Goal: Task Accomplishment & Management: Complete application form

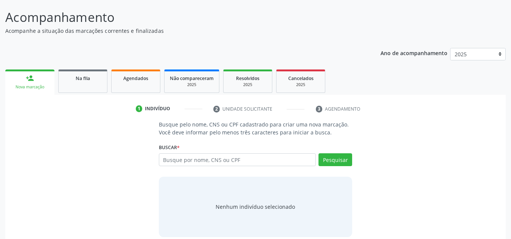
scroll to position [63, 0]
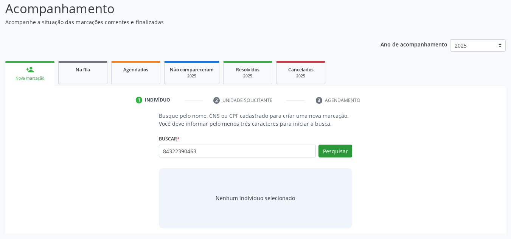
type input "84322390463"
click at [342, 151] on button "Pesquisar" at bounding box center [336, 151] width 34 height 13
type input "84322390463"
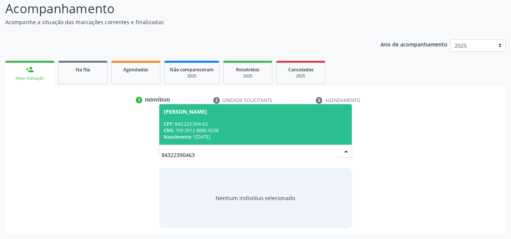
click at [225, 128] on div "CNS: 709 2012 8886 9238" at bounding box center [256, 130] width 184 height 6
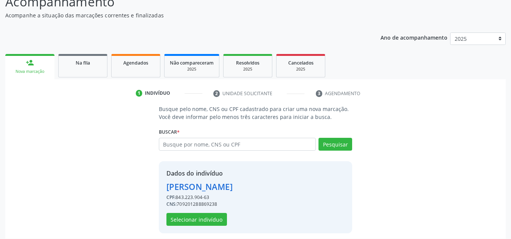
scroll to position [75, 0]
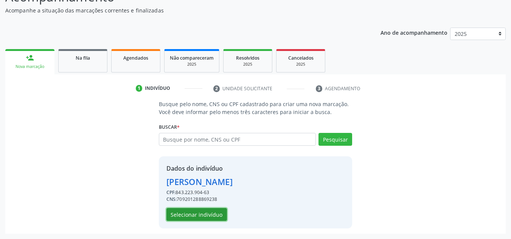
click at [200, 216] on button "Selecionar indivíduo" at bounding box center [196, 214] width 61 height 13
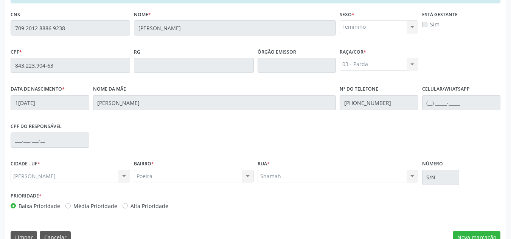
scroll to position [203, 0]
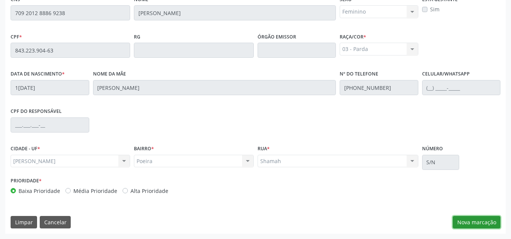
click at [457, 221] on button "Nova marcação" at bounding box center [477, 222] width 48 height 13
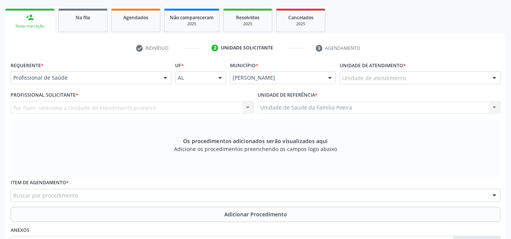
scroll to position [90, 0]
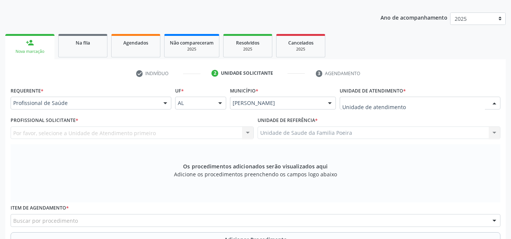
click at [451, 106] on div at bounding box center [420, 103] width 161 height 13
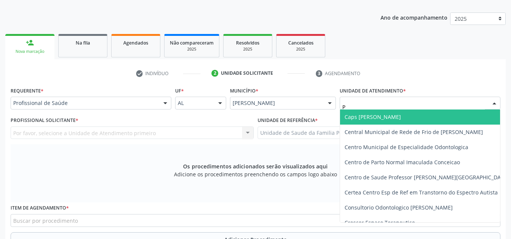
type input "PO"
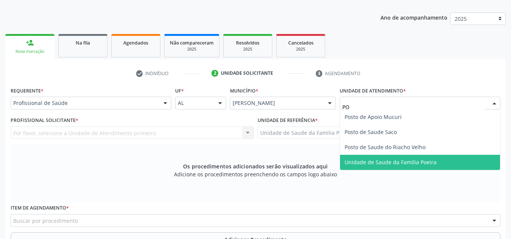
click at [411, 162] on span "Unidade de Saude da Familia Poeira" at bounding box center [391, 162] width 92 height 7
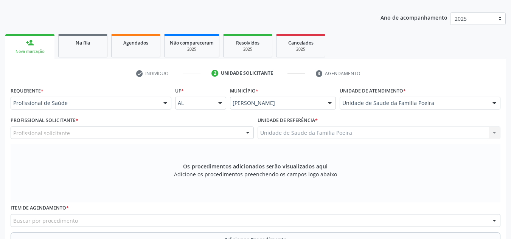
click at [113, 137] on div "Profissional solicitante" at bounding box center [132, 133] width 243 height 13
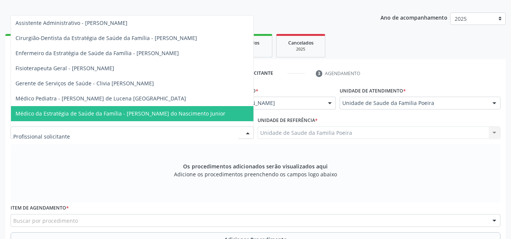
click at [132, 111] on span "Médico da Estratégia de Saúde da Família - [PERSON_NAME] do Nascimento Junior" at bounding box center [121, 113] width 210 height 7
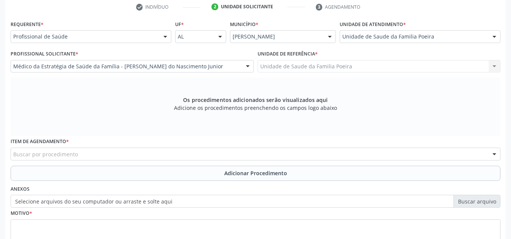
scroll to position [215, 0]
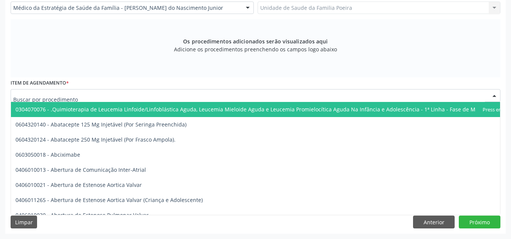
click at [96, 95] on div at bounding box center [256, 95] width 490 height 13
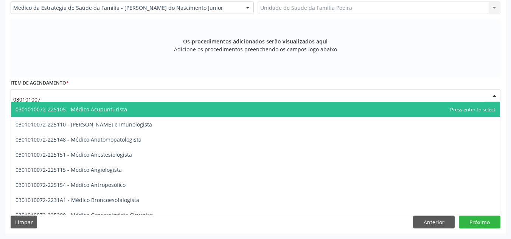
type input "0301010072"
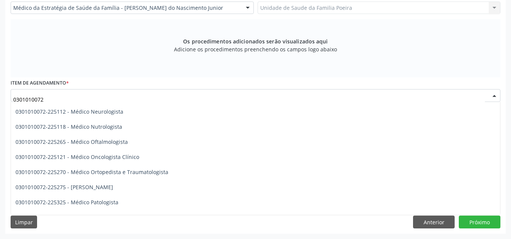
scroll to position [605, 0]
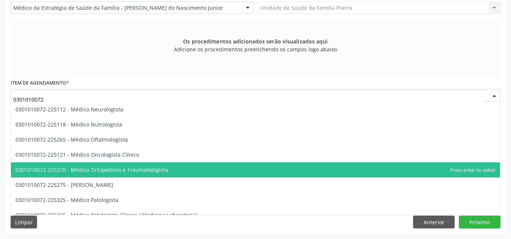
click at [128, 166] on span "0301010072-225270 - Médico Ortopedista e Traumatologista" at bounding box center [255, 170] width 489 height 15
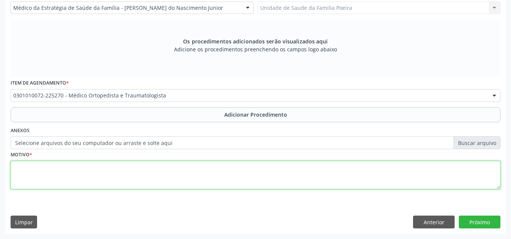
click at [127, 177] on textarea at bounding box center [256, 175] width 490 height 29
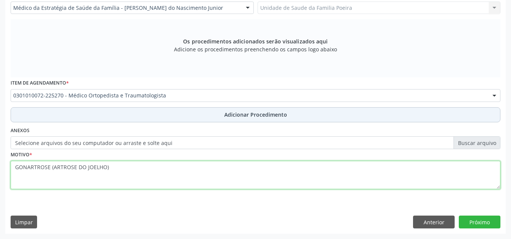
type textarea "GONARTROSE (ARTROSE DO JOELHO)"
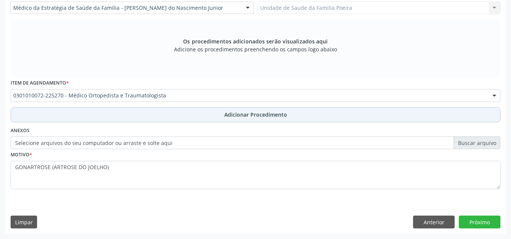
click at [235, 120] on button "Adicionar Procedimento" at bounding box center [256, 114] width 490 height 15
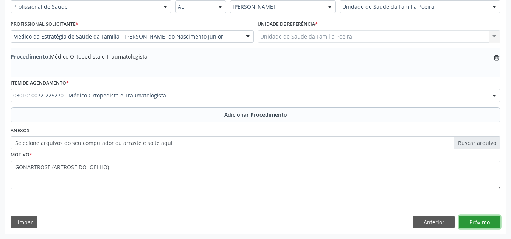
click at [478, 217] on button "Próximo" at bounding box center [480, 222] width 42 height 13
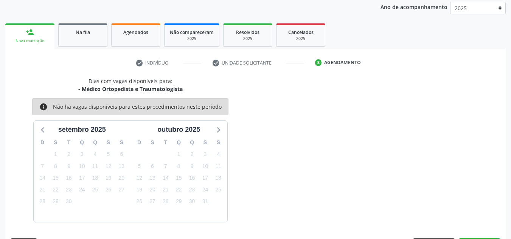
scroll to position [123, 0]
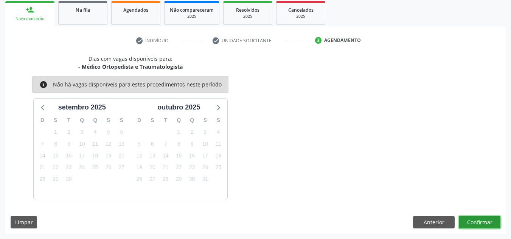
click at [477, 225] on button "Confirmar" at bounding box center [480, 222] width 42 height 13
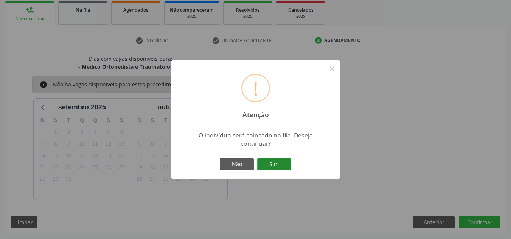
click at [277, 168] on button "Sim" at bounding box center [274, 164] width 34 height 13
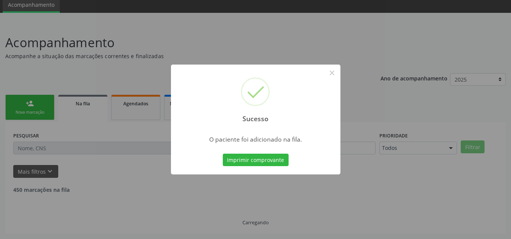
scroll to position [21, 0]
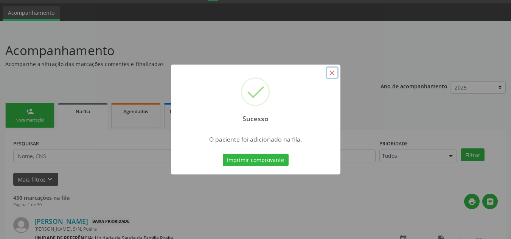
click at [328, 74] on button "×" at bounding box center [332, 73] width 13 height 13
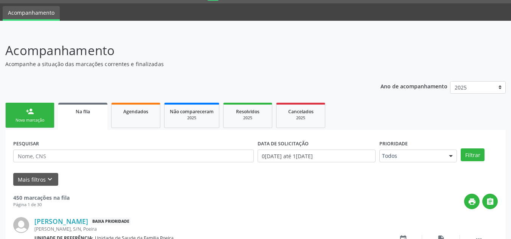
click at [34, 123] on div "Nova marcação" at bounding box center [30, 121] width 38 height 6
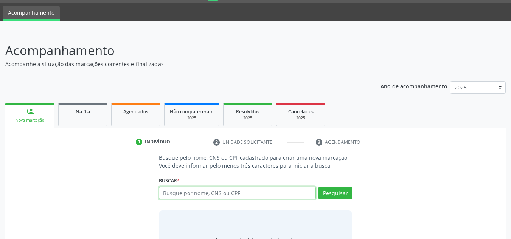
click at [200, 189] on input "text" at bounding box center [237, 193] width 157 height 13
type input "15096707423"
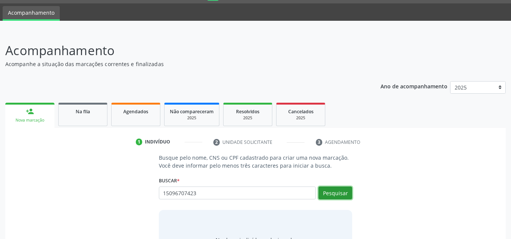
click at [324, 191] on button "Pesquisar" at bounding box center [336, 193] width 34 height 13
type input "15096707423"
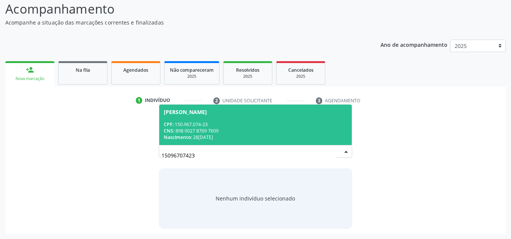
scroll to position [63, 0]
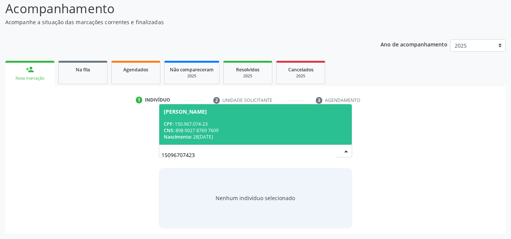
click at [220, 129] on div "CNS: 898 0027 8769 7609" at bounding box center [256, 130] width 184 height 6
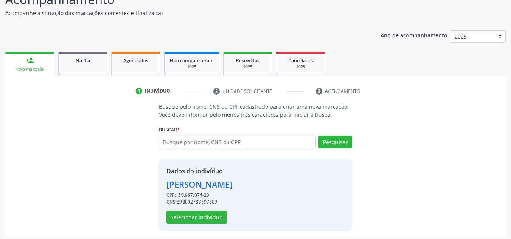
scroll to position [75, 0]
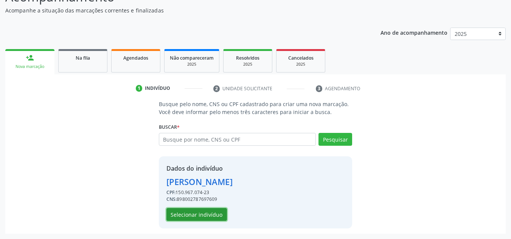
click at [209, 215] on button "Selecionar indivíduo" at bounding box center [196, 214] width 61 height 13
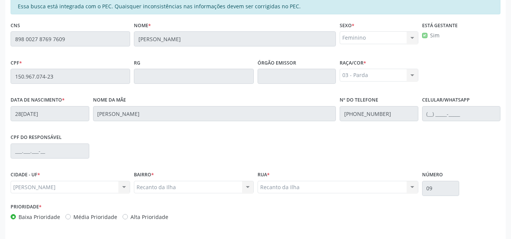
scroll to position [203, 0]
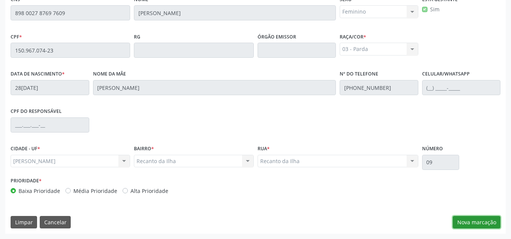
click at [488, 221] on button "Nova marcação" at bounding box center [477, 222] width 48 height 13
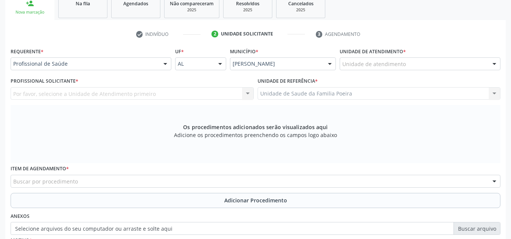
scroll to position [127, 0]
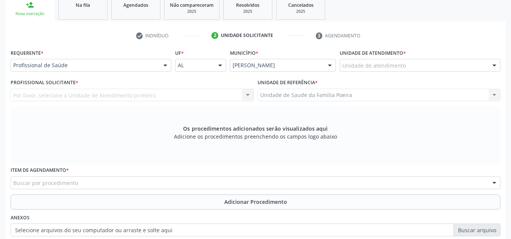
click at [412, 63] on div "Unidade de atendimento" at bounding box center [420, 65] width 161 height 13
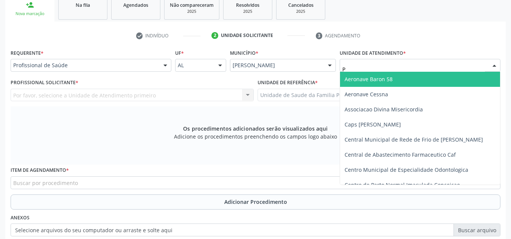
type input "PO"
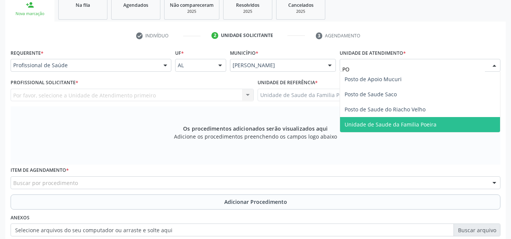
click at [398, 129] on span "Unidade de Saude da Familia Poeira" at bounding box center [420, 124] width 160 height 15
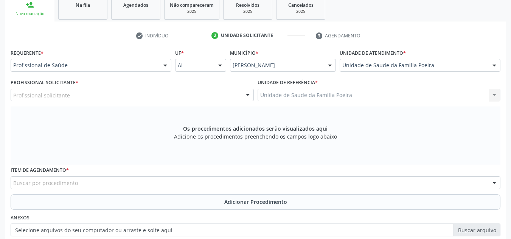
click at [69, 95] on div "Profissional solicitante" at bounding box center [132, 95] width 243 height 13
type input "0"
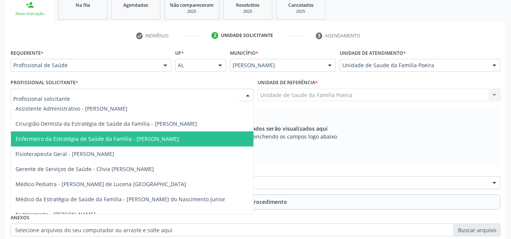
click at [114, 142] on span "Enfermeiro da Estratégia de Saúde da Família - [PERSON_NAME]" at bounding box center [97, 138] width 163 height 7
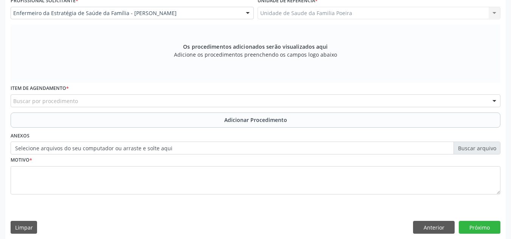
scroll to position [215, 0]
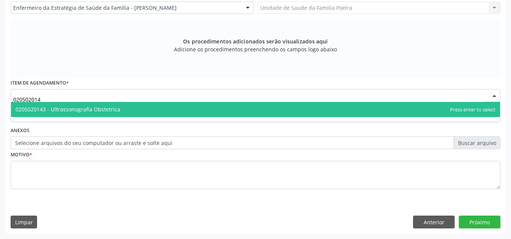
type input "0205020143"
click at [64, 112] on span "0205020143 - Ultrassonografia Obstetrica" at bounding box center [68, 109] width 105 height 7
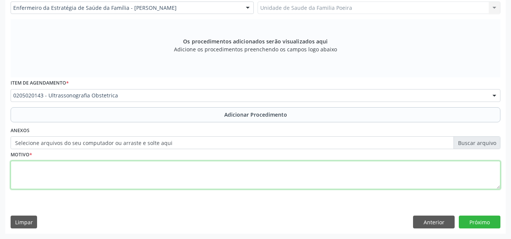
click at [82, 182] on textarea at bounding box center [256, 175] width 490 height 29
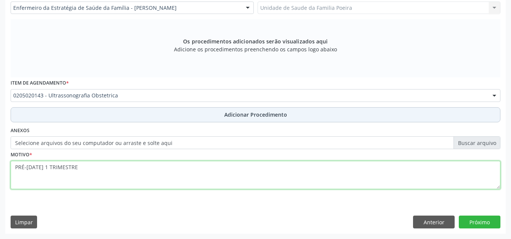
type textarea "PRÉ-[DATE] 1 TRIMESTRE"
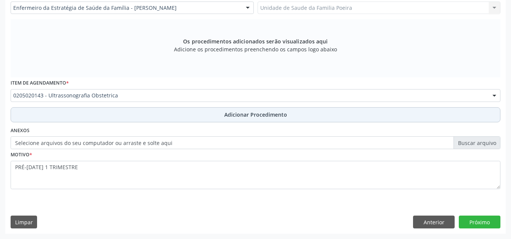
click at [256, 116] on span "Adicionar Procedimento" at bounding box center [255, 115] width 63 height 8
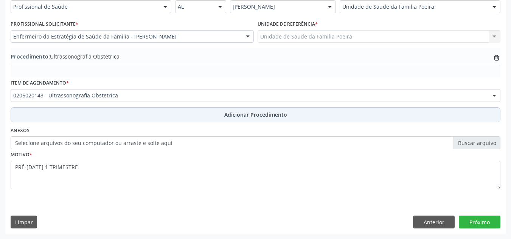
scroll to position [186, 0]
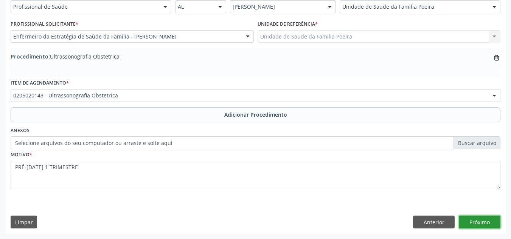
click at [481, 222] on button "Próximo" at bounding box center [480, 222] width 42 height 13
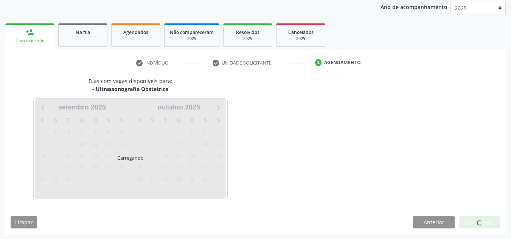
scroll to position [123, 0]
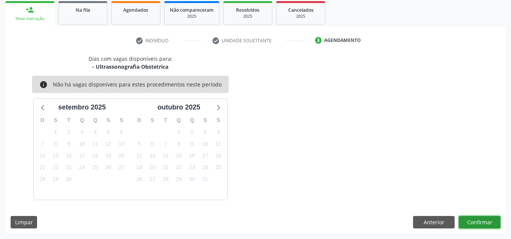
click at [481, 223] on button "Confirmar" at bounding box center [480, 222] width 42 height 13
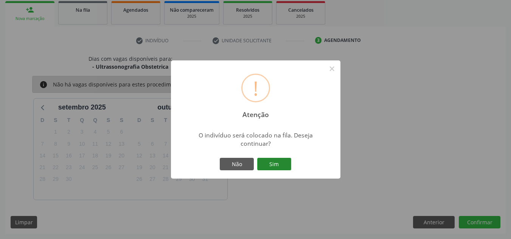
click at [281, 164] on button "Sim" at bounding box center [274, 164] width 34 height 13
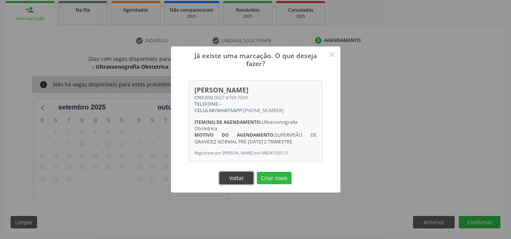
click at [239, 180] on button "Voltar" at bounding box center [236, 178] width 34 height 13
